Goal: Task Accomplishment & Management: Complete application form

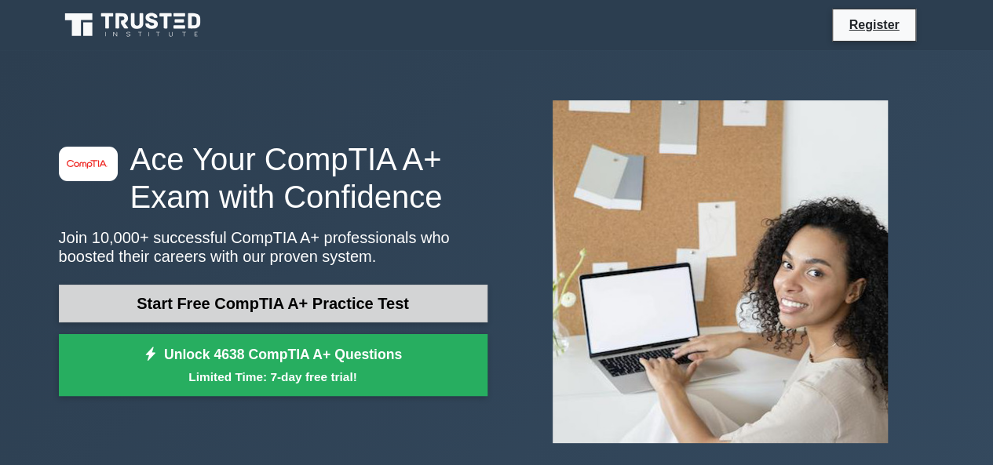
click at [251, 301] on link "Start Free CompTIA A+ Practice Test" at bounding box center [273, 304] width 429 height 38
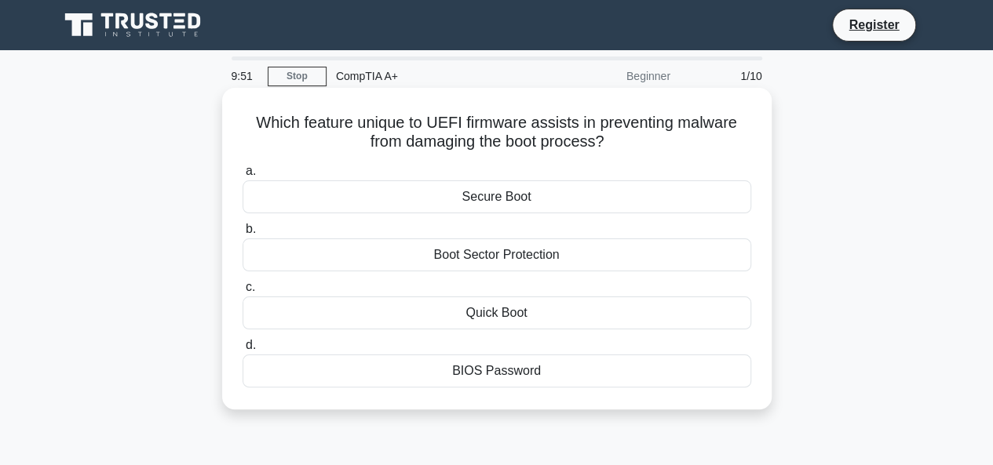
click at [534, 260] on div "Boot Sector Protection" at bounding box center [497, 255] width 509 height 33
click at [243, 235] on input "b. Boot Sector Protection" at bounding box center [243, 230] width 0 height 10
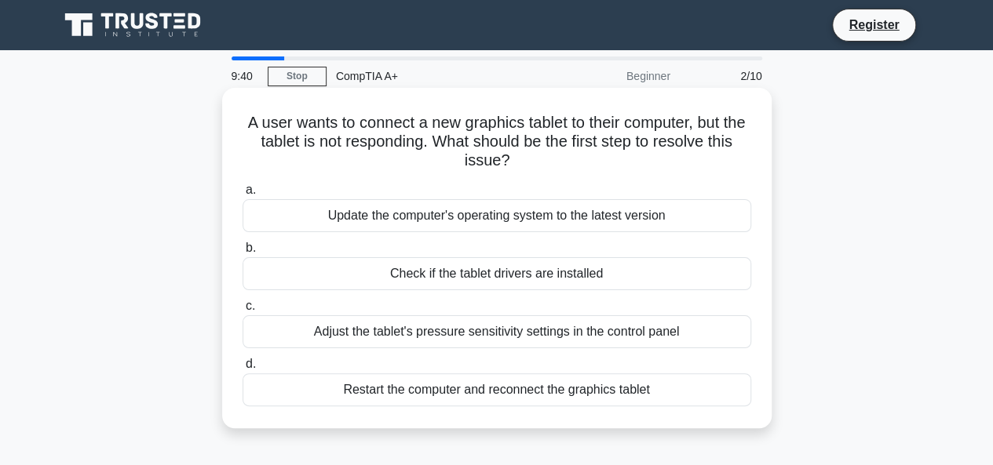
click at [562, 270] on div "Check if the tablet drivers are installed" at bounding box center [497, 273] width 509 height 33
click at [243, 254] on input "b. Check if the tablet drivers are installed" at bounding box center [243, 248] width 0 height 10
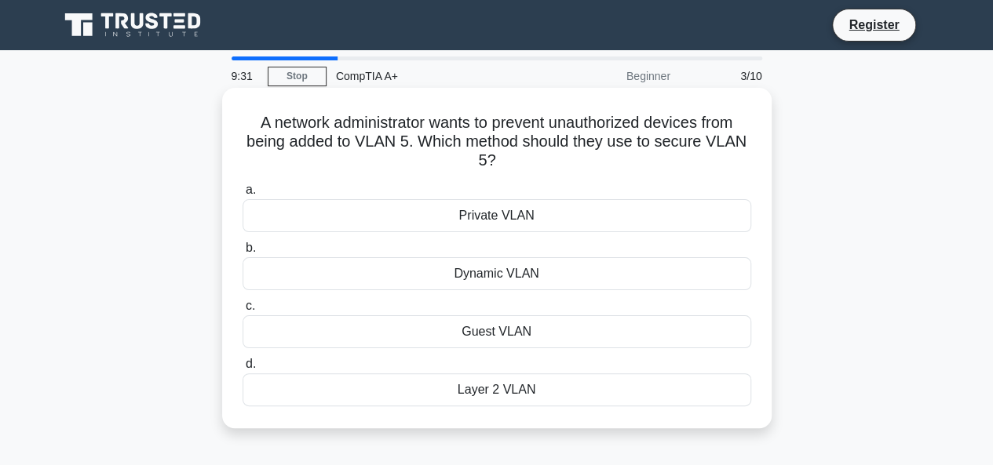
click at [553, 217] on div "Private VLAN" at bounding box center [497, 215] width 509 height 33
click at [243, 195] on input "a. Private VLAN" at bounding box center [243, 190] width 0 height 10
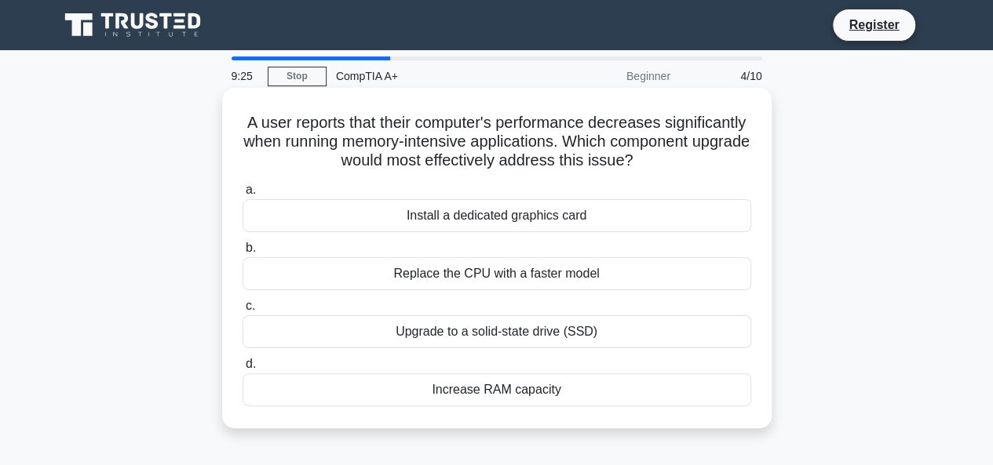
click at [601, 219] on div "Install a dedicated graphics card" at bounding box center [497, 215] width 509 height 33
click at [243, 195] on input "a. Install a dedicated graphics card" at bounding box center [243, 190] width 0 height 10
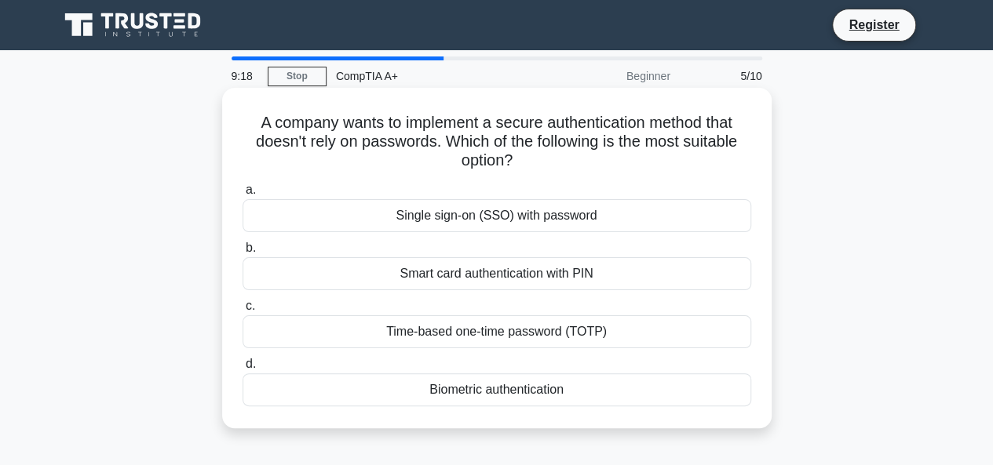
click at [578, 212] on div "Single sign-on (SSO) with password" at bounding box center [497, 215] width 509 height 33
click at [243, 195] on input "a. Single sign-on (SSO) with password" at bounding box center [243, 190] width 0 height 10
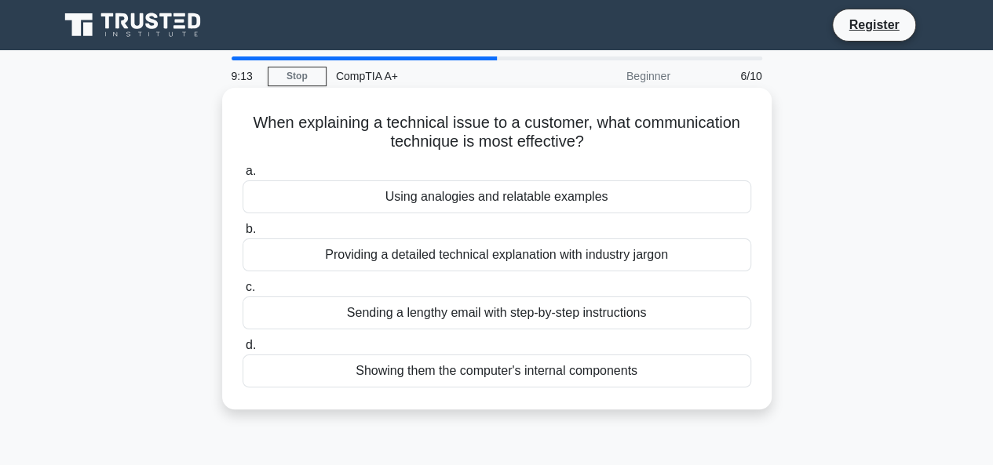
click at [579, 202] on div "Using analogies and relatable examples" at bounding box center [497, 197] width 509 height 33
click at [243, 177] on input "a. Using analogies and relatable examples" at bounding box center [243, 171] width 0 height 10
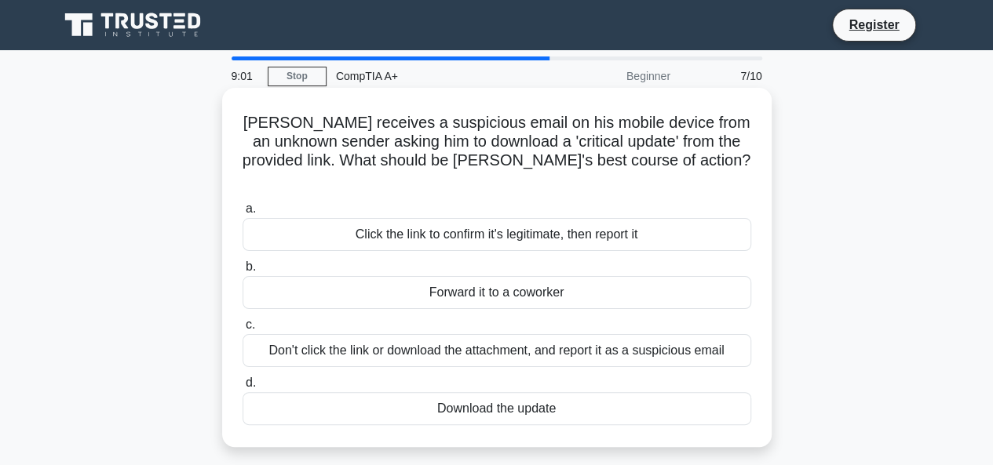
click at [636, 341] on div "Don't click the link or download the attachment, and report it as a suspicious …" at bounding box center [497, 350] width 509 height 33
click at [243, 330] on input "c. Don't click the link or download the attachment, and report it as a suspicio…" at bounding box center [243, 325] width 0 height 10
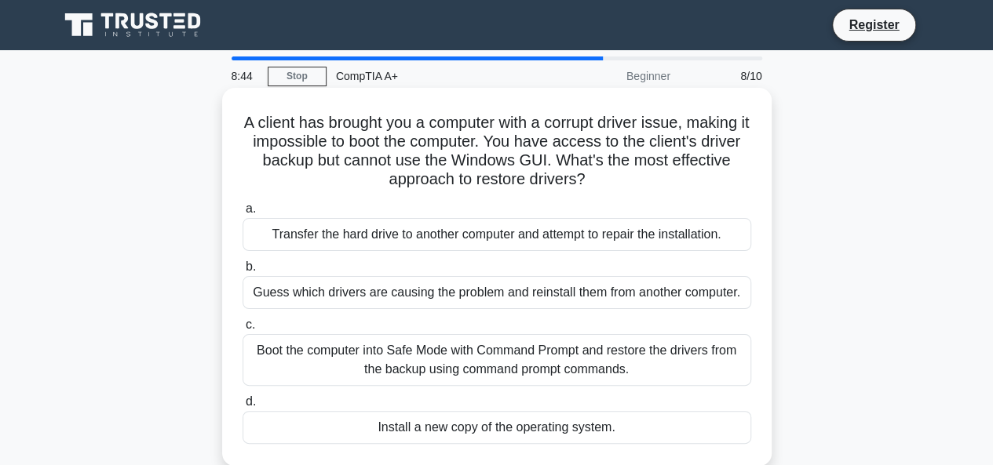
click at [585, 357] on div "Boot the computer into Safe Mode with Command Prompt and restore the drivers fr…" at bounding box center [497, 360] width 509 height 52
click at [243, 330] on input "c. Boot the computer into Safe Mode with Command Prompt and restore the drivers…" at bounding box center [243, 325] width 0 height 10
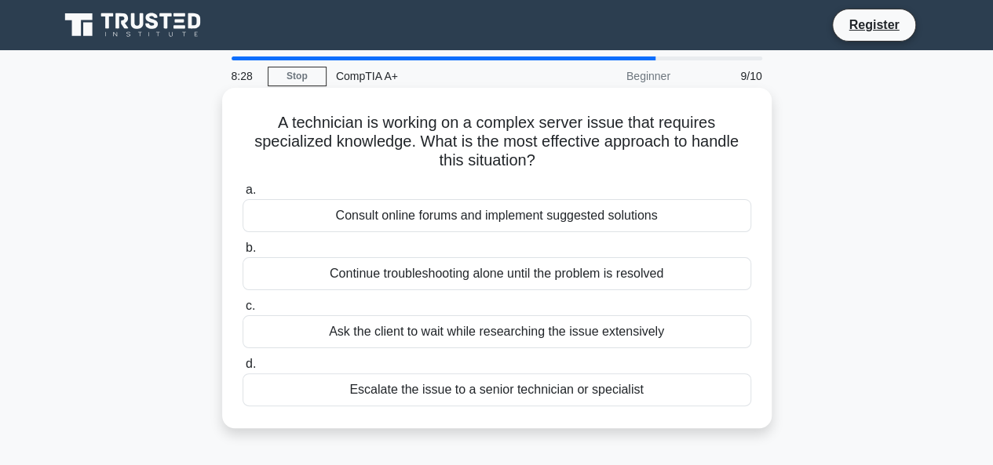
click at [590, 389] on div "Escalate the issue to a senior technician or specialist" at bounding box center [497, 390] width 509 height 33
click at [243, 370] on input "d. Escalate the issue to a senior technician or specialist" at bounding box center [243, 365] width 0 height 10
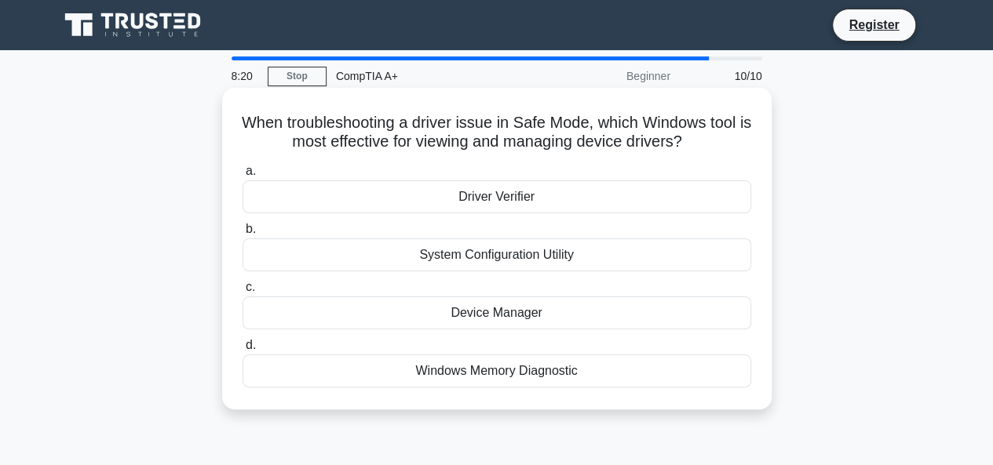
click at [580, 315] on div "Device Manager" at bounding box center [497, 313] width 509 height 33
click at [243, 293] on input "c. Device Manager" at bounding box center [243, 288] width 0 height 10
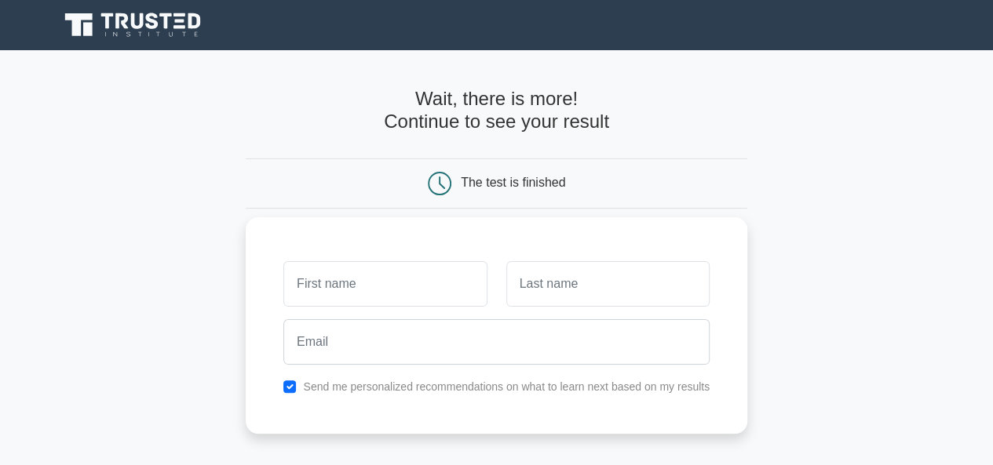
click at [440, 293] on input "text" at bounding box center [384, 284] width 203 height 46
type input "[PERSON_NAME]"
click at [544, 283] on input "text" at bounding box center [607, 284] width 203 height 46
type input "[PERSON_NAME]"
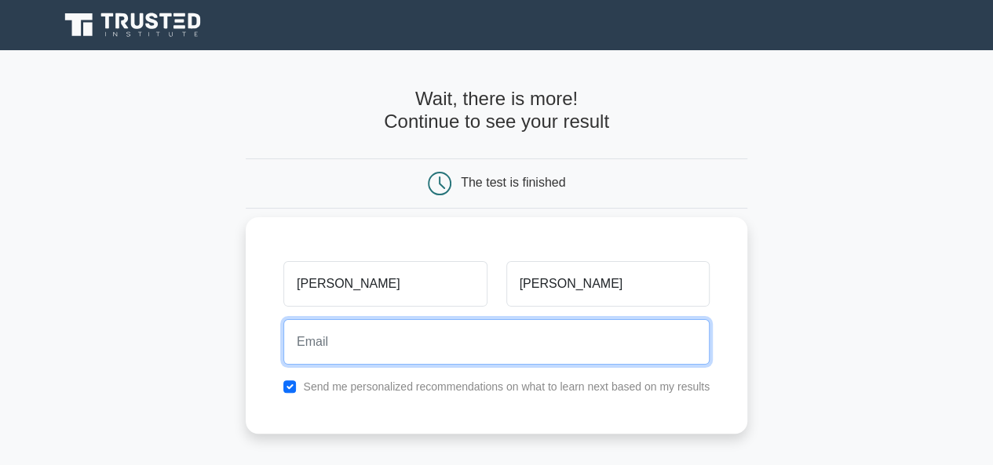
click at [546, 348] on input "email" at bounding box center [496, 342] width 426 height 46
type input "[PERSON_NAME][EMAIL_ADDRESS][PERSON_NAME][DOMAIN_NAME]"
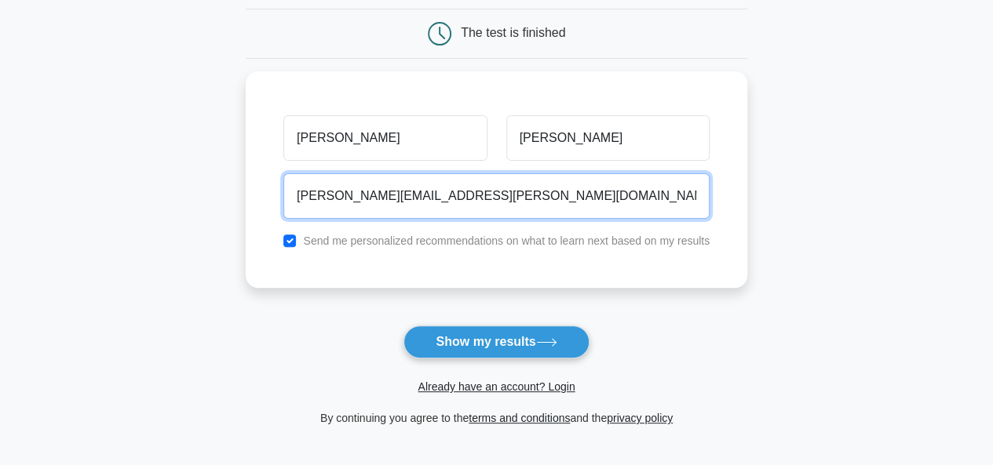
scroll to position [149, 0]
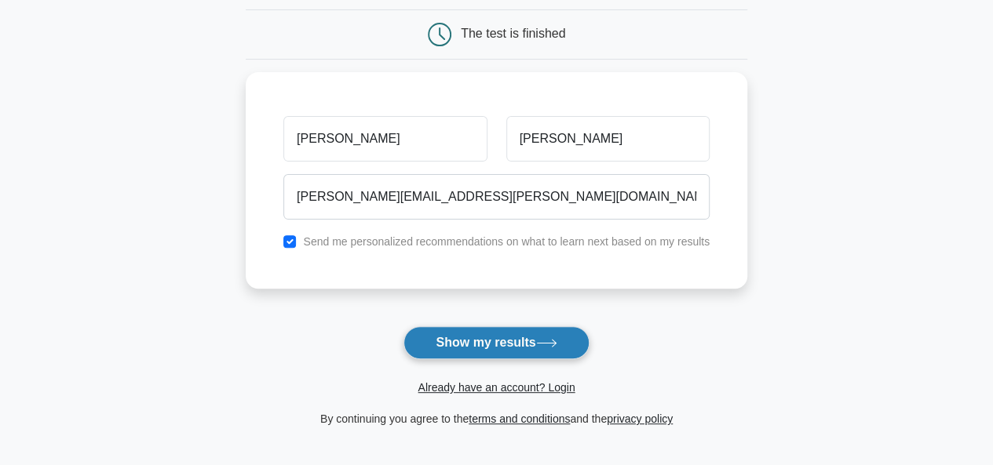
click at [513, 342] on button "Show my results" at bounding box center [495, 343] width 185 height 33
